Goal: Browse casually

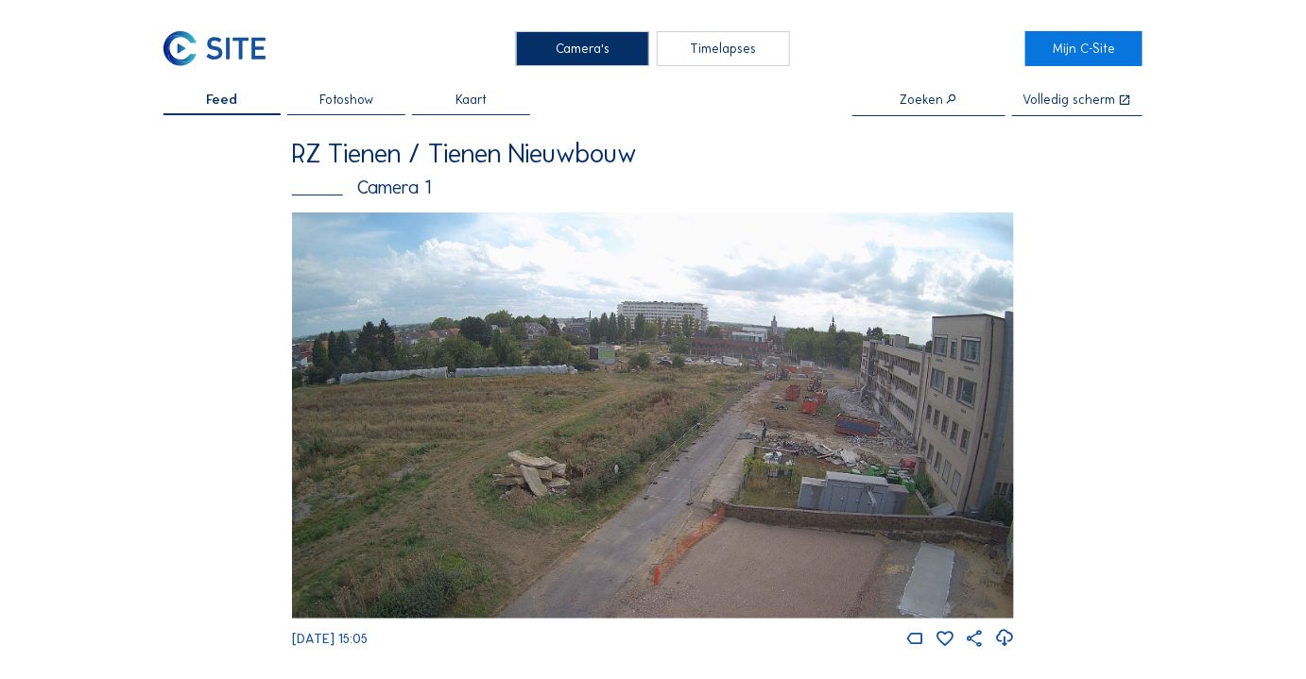
click at [624, 330] on img at bounding box center [653, 416] width 722 height 406
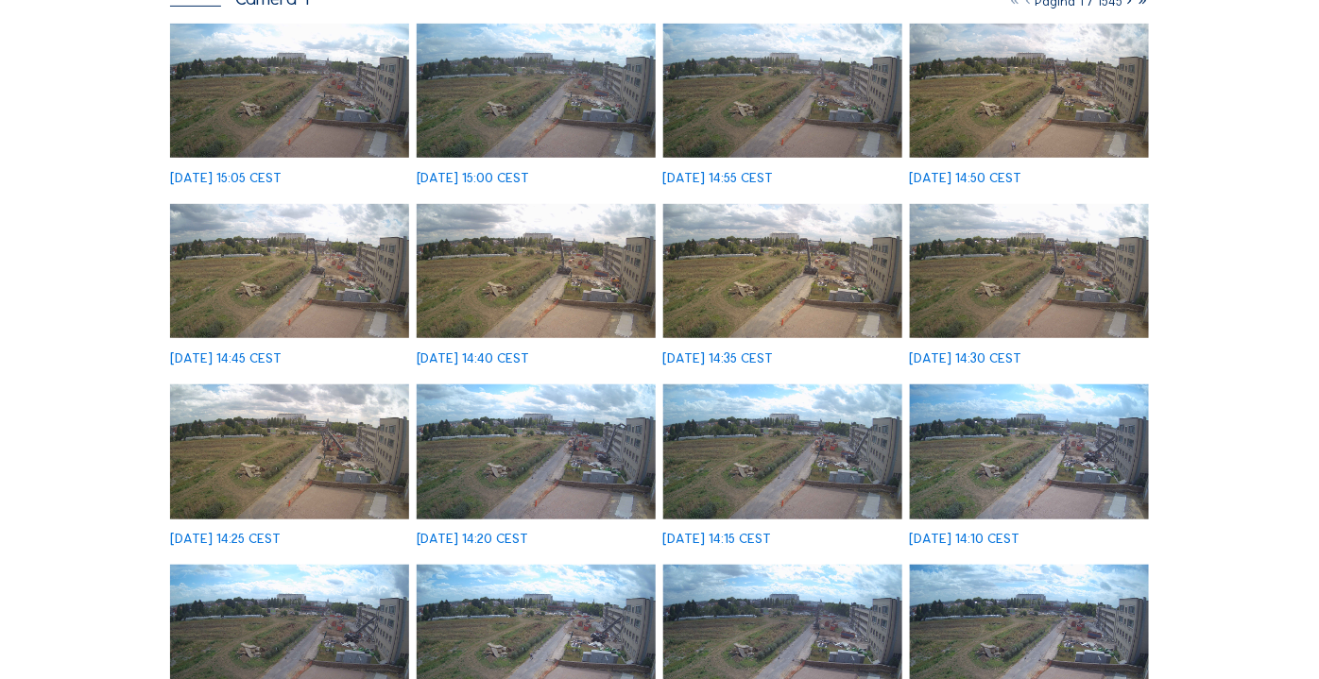
scroll to position [257, 0]
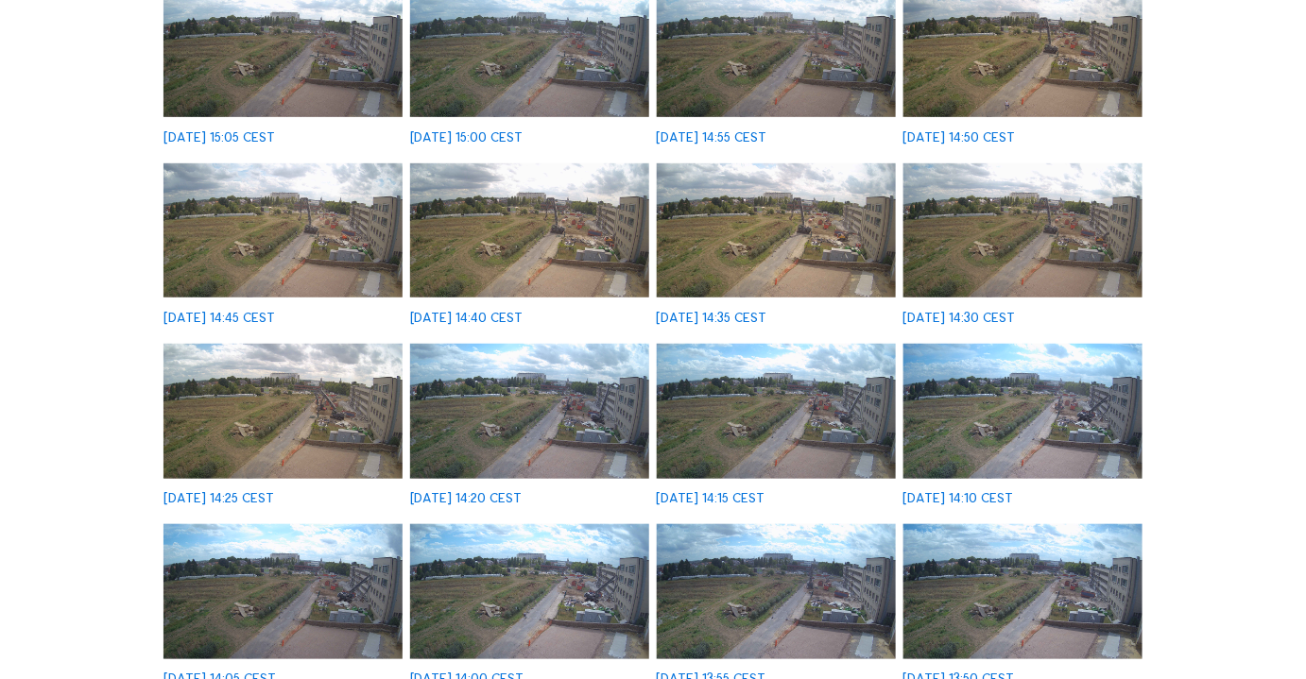
click at [1017, 209] on img at bounding box center [1023, 230] width 240 height 135
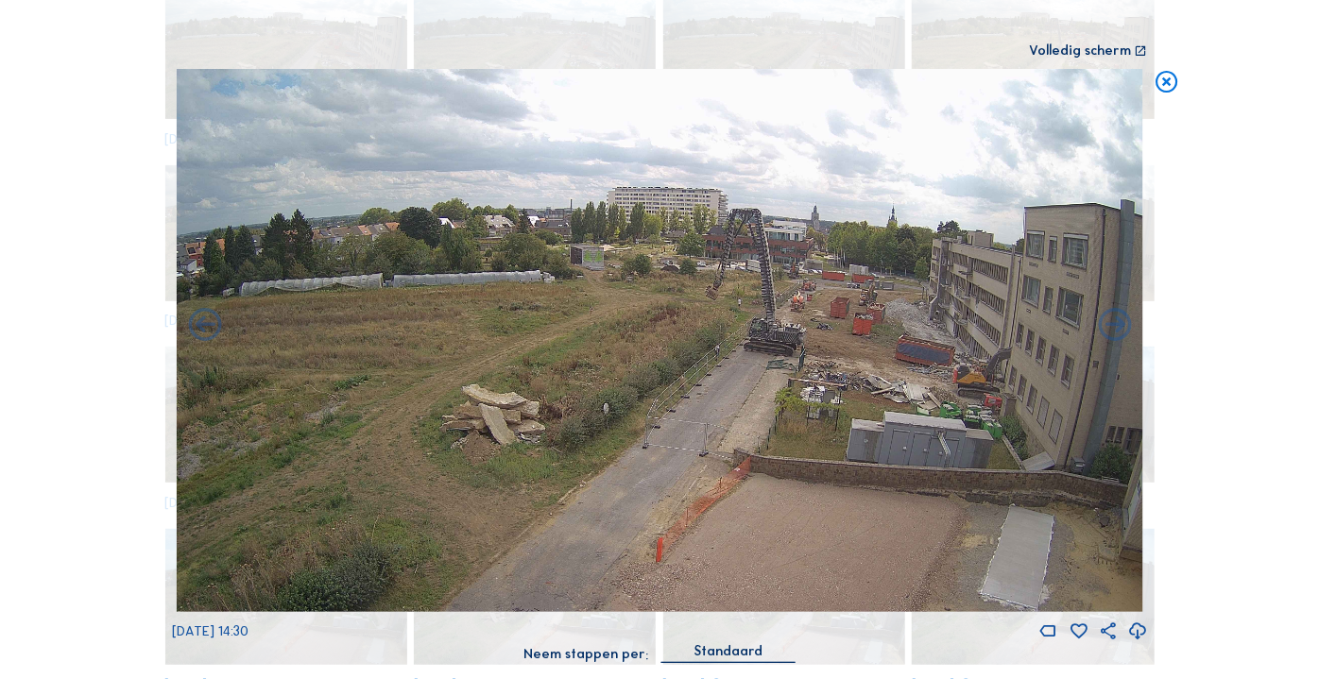
click at [1173, 83] on icon at bounding box center [1166, 82] width 26 height 26
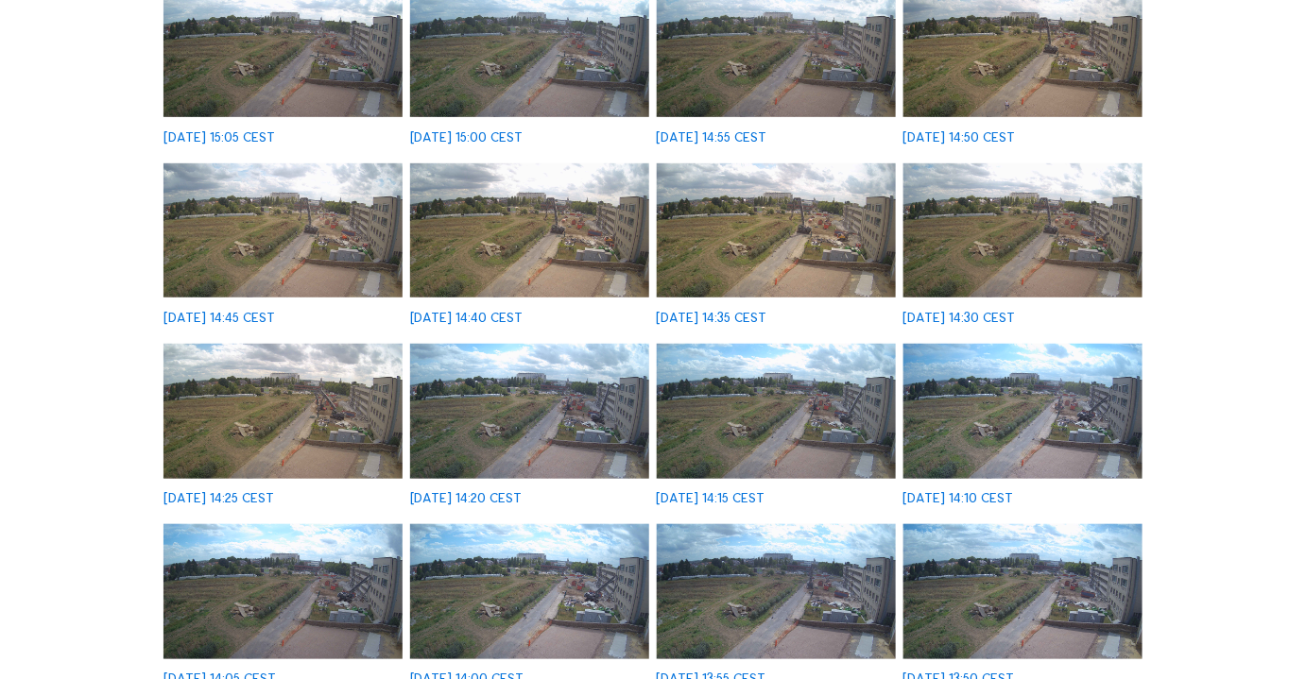
click at [255, 52] on img at bounding box center [283, 50] width 240 height 135
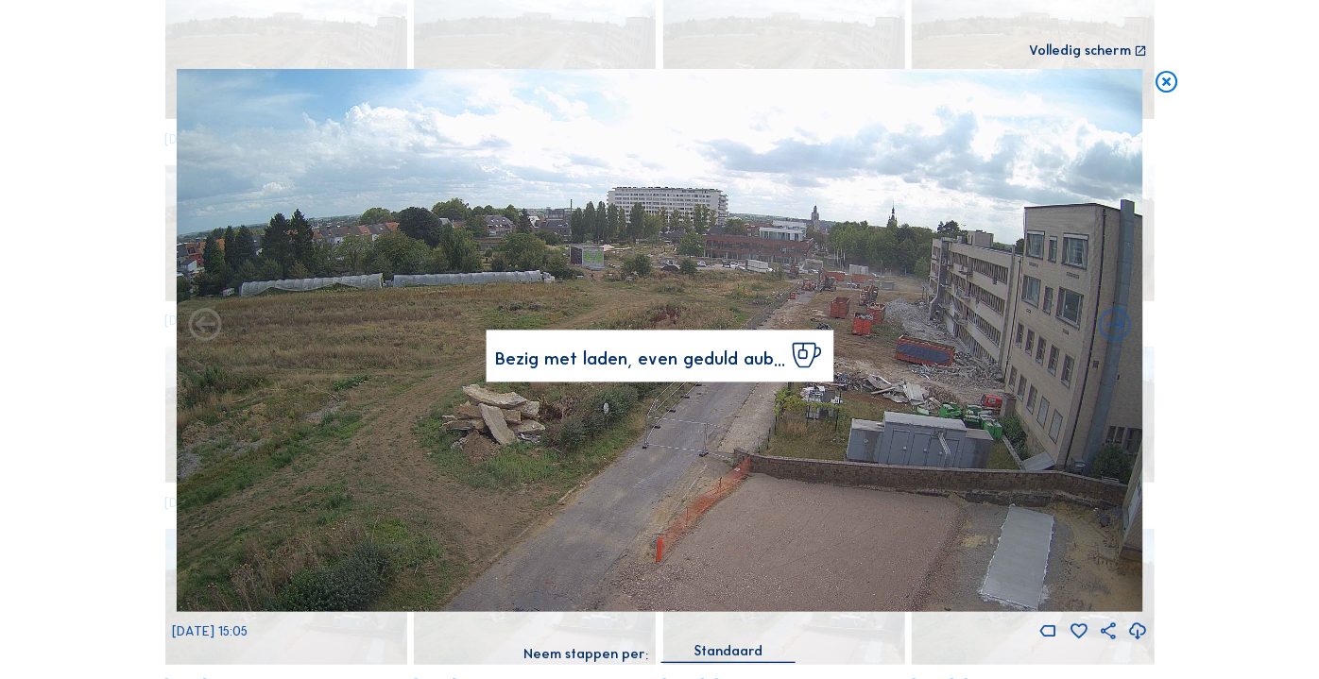
scroll to position [242, 0]
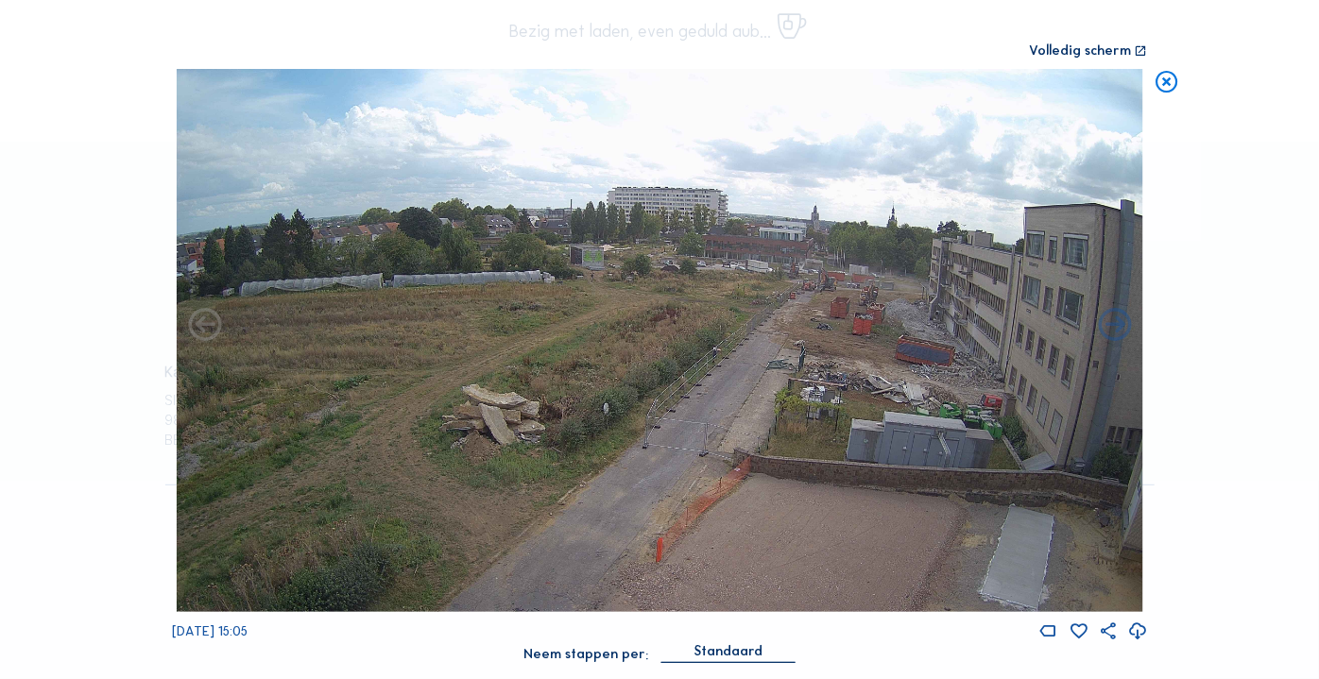
click at [1033, 393] on img at bounding box center [660, 340] width 966 height 543
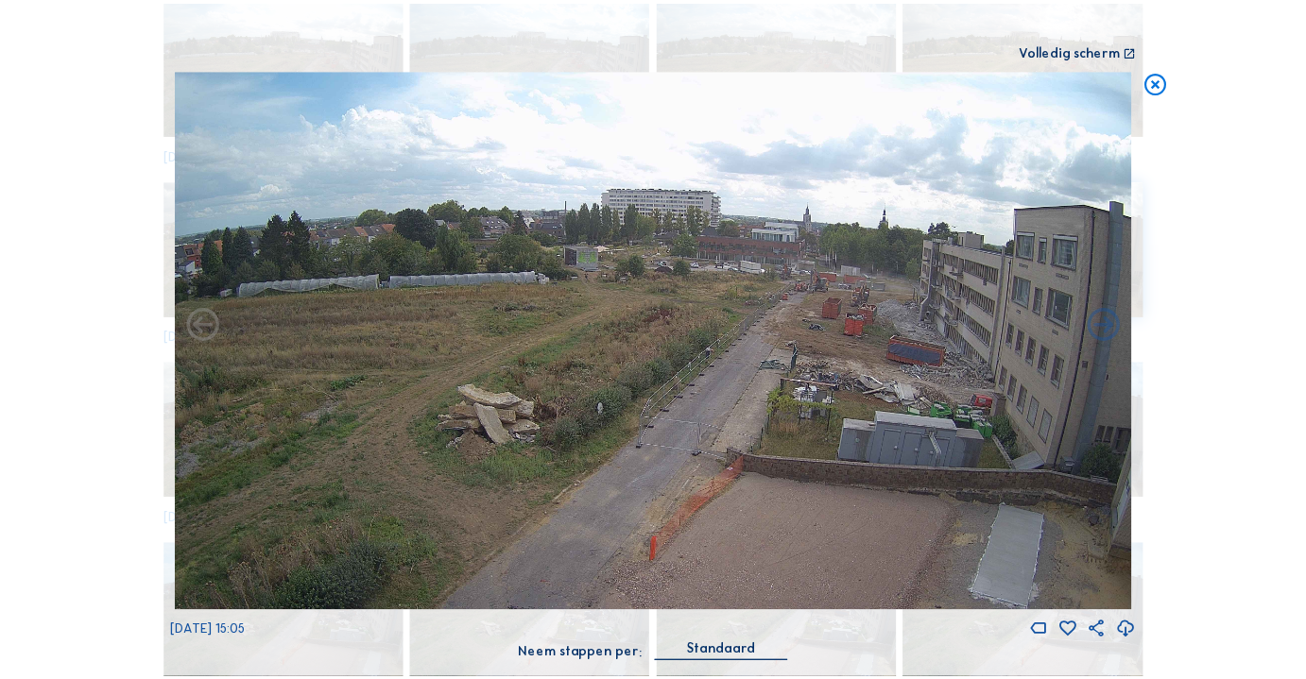
scroll to position [257, 0]
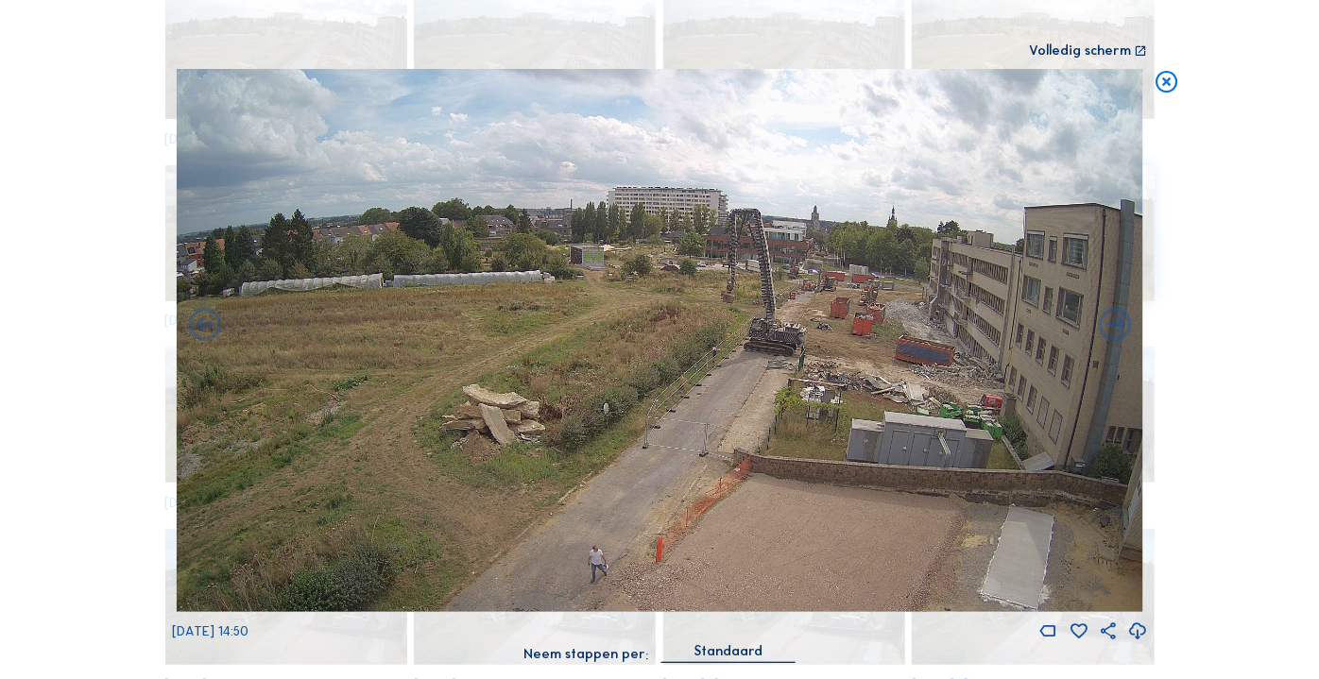
click at [1170, 84] on icon at bounding box center [1166, 82] width 26 height 26
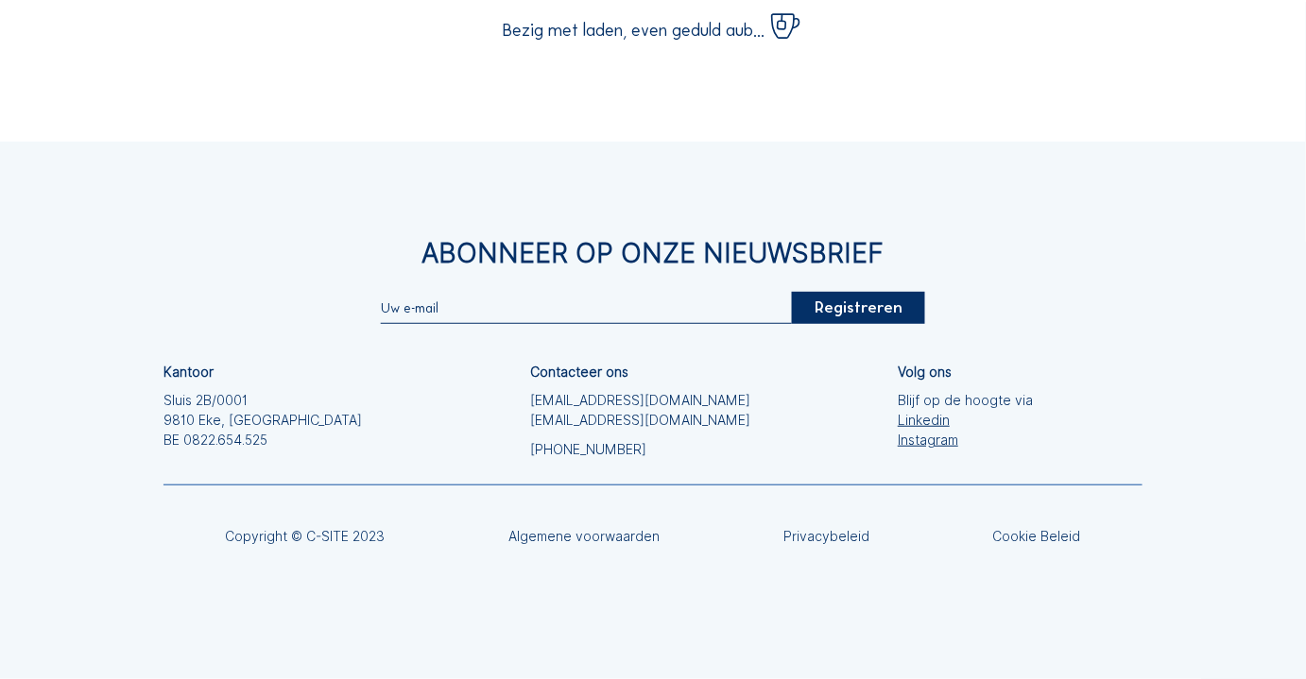
scroll to position [242, 0]
